Goal: Understand process/instructions: Learn how to perform a task or action

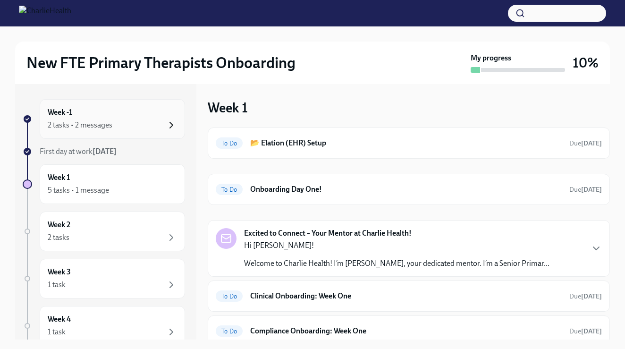
click at [168, 130] on icon "button" at bounding box center [171, 125] width 11 height 11
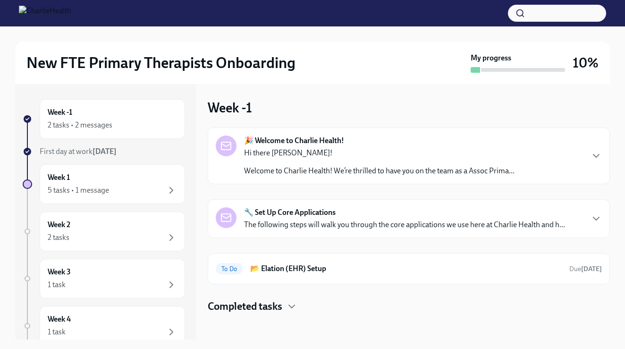
click at [306, 145] on strong "🎉 Welcome to Charlie Health!" at bounding box center [294, 141] width 100 height 10
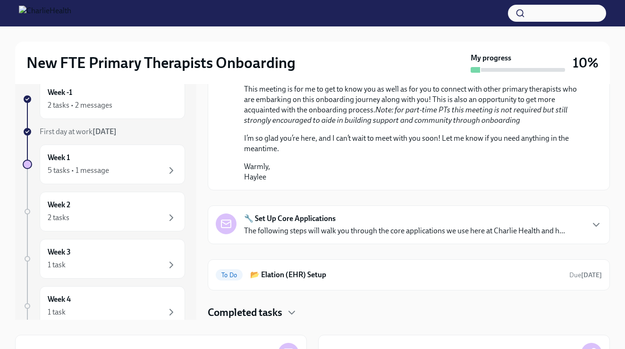
scroll to position [507, 0]
click at [308, 235] on p "The following steps will walk you through the core applications we use here at …" at bounding box center [404, 231] width 321 height 10
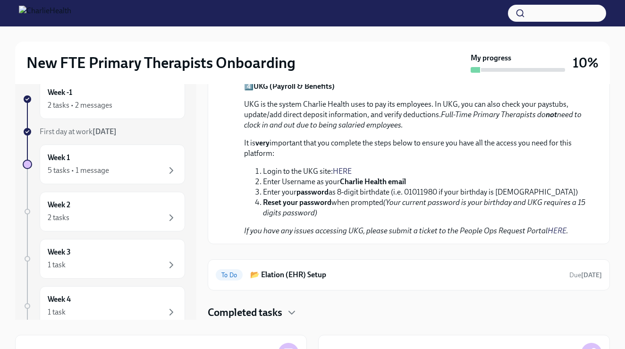
scroll to position [1128, 0]
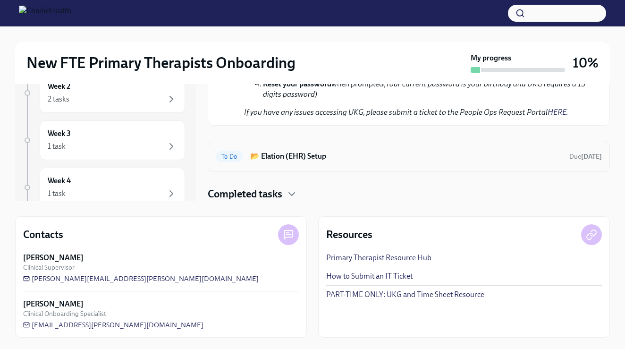
click at [318, 150] on div "To Do 📂 Elation (EHR) Setup Due [DATE]" at bounding box center [409, 156] width 386 height 15
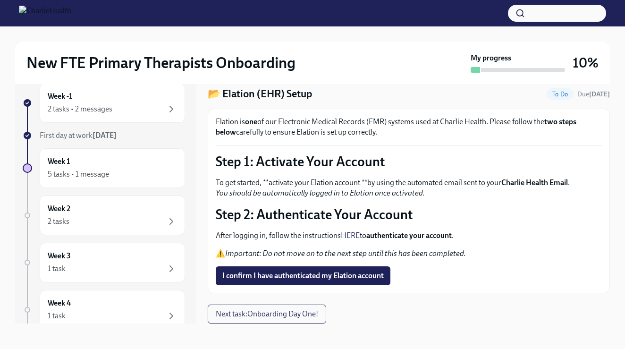
scroll to position [15, 0]
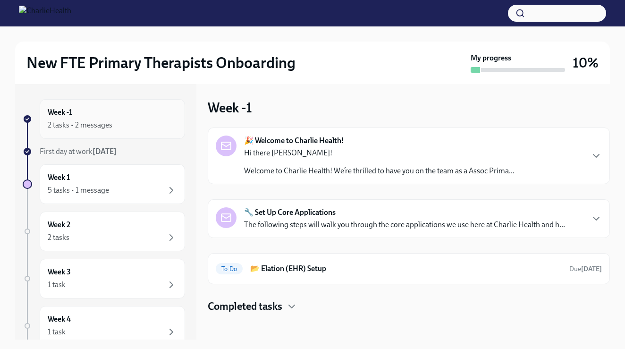
click at [159, 132] on div "Week -1 2 tasks • 2 messages" at bounding box center [113, 119] width 146 height 40
click at [128, 123] on div "2 tasks • 2 messages" at bounding box center [112, 125] width 129 height 11
click at [110, 153] on strong "[DATE]" at bounding box center [105, 151] width 24 height 9
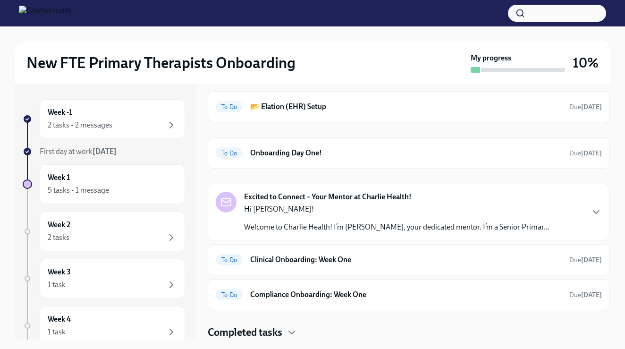
scroll to position [36, 0]
click at [282, 153] on h6 "Onboarding Day One!" at bounding box center [406, 153] width 312 height 10
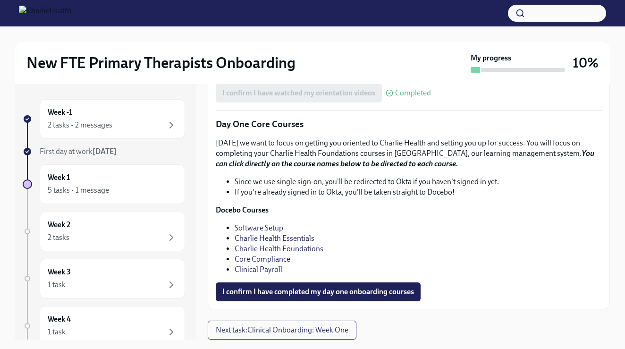
scroll to position [1259, 0]
click at [257, 247] on link "Charlie Health Foundations" at bounding box center [279, 248] width 89 height 9
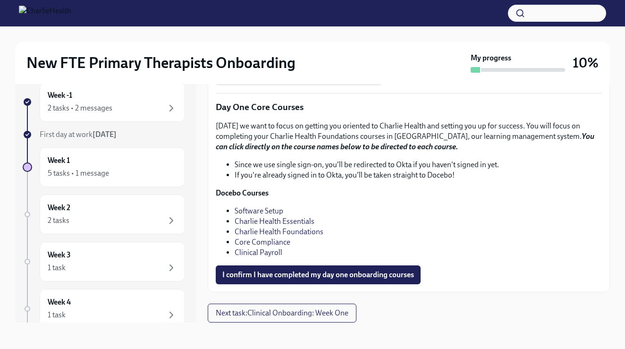
scroll to position [0, 0]
click at [263, 245] on link "Core Compliance" at bounding box center [263, 242] width 56 height 9
